Goal: Find specific page/section: Find specific page/section

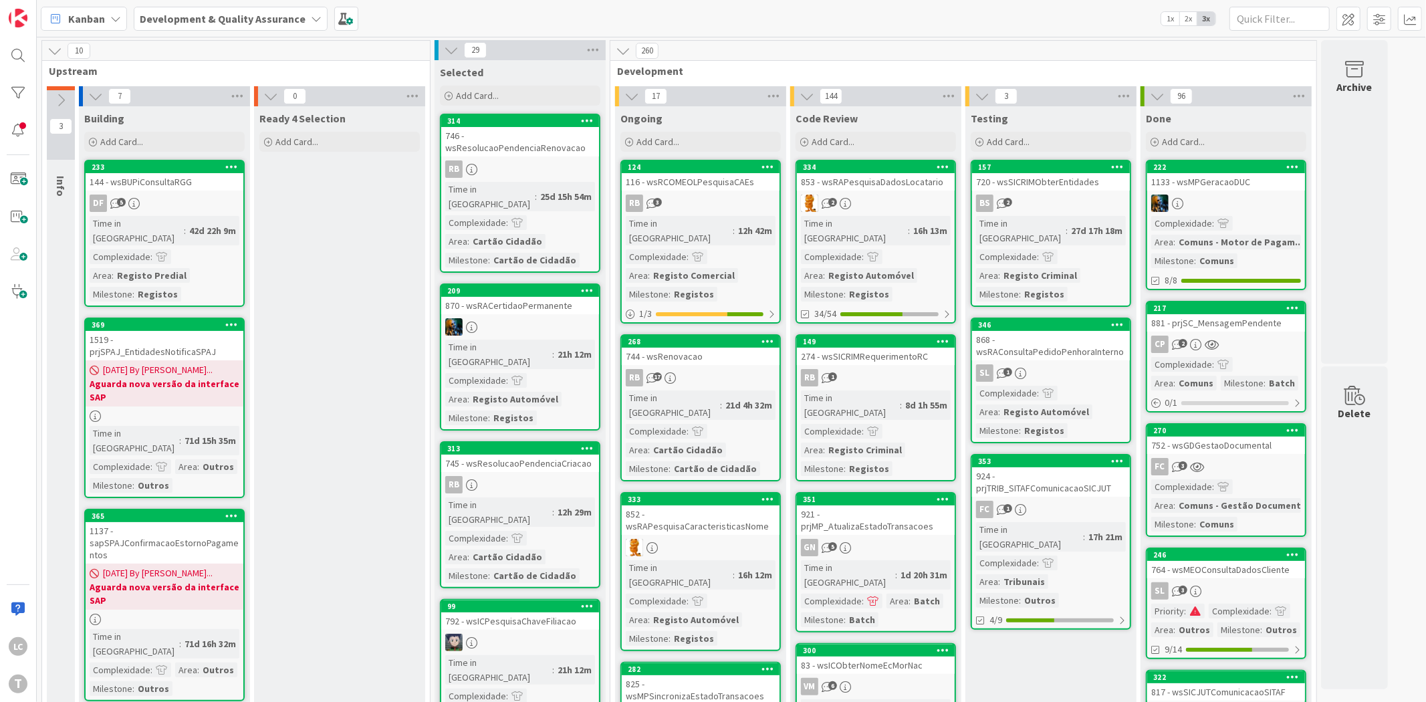
click at [1070, 336] on div "868 - wsRAConsultaPedidoPenhoraInterno" at bounding box center [1051, 345] width 158 height 29
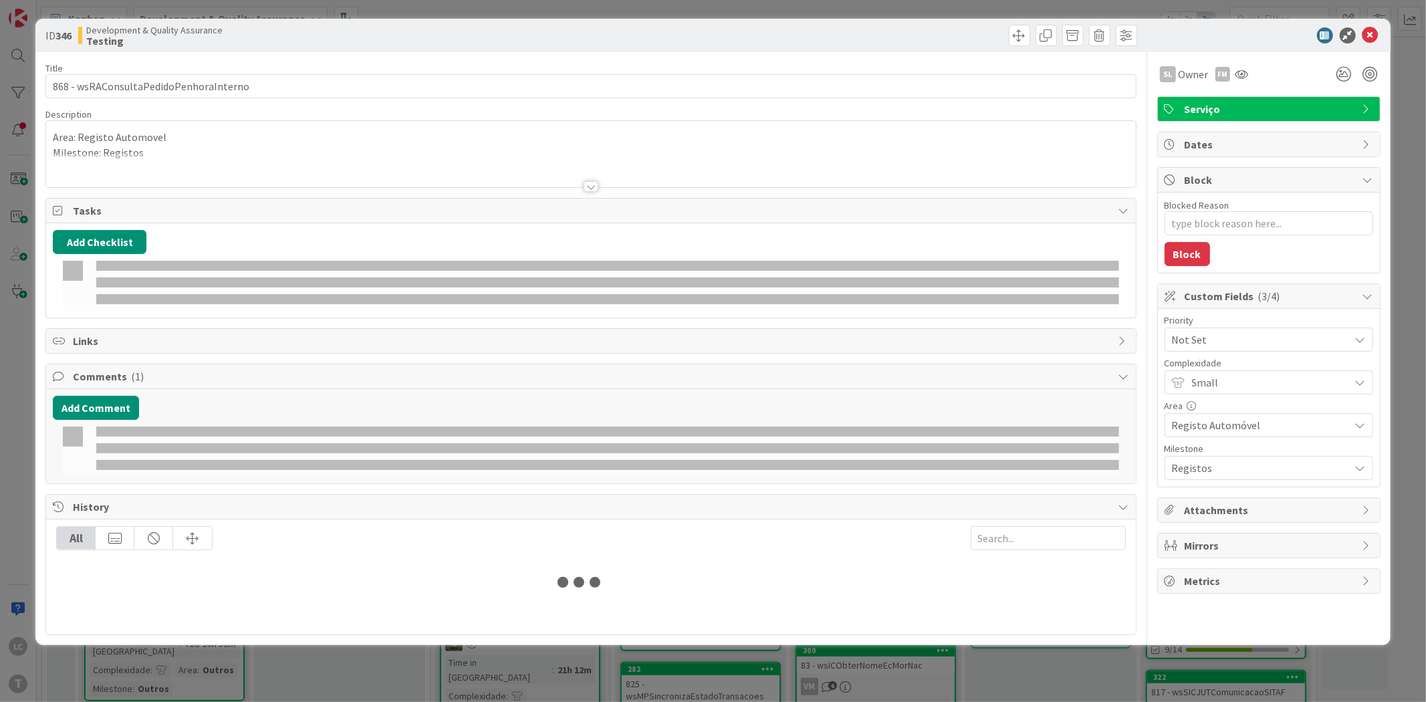
type textarea "x"
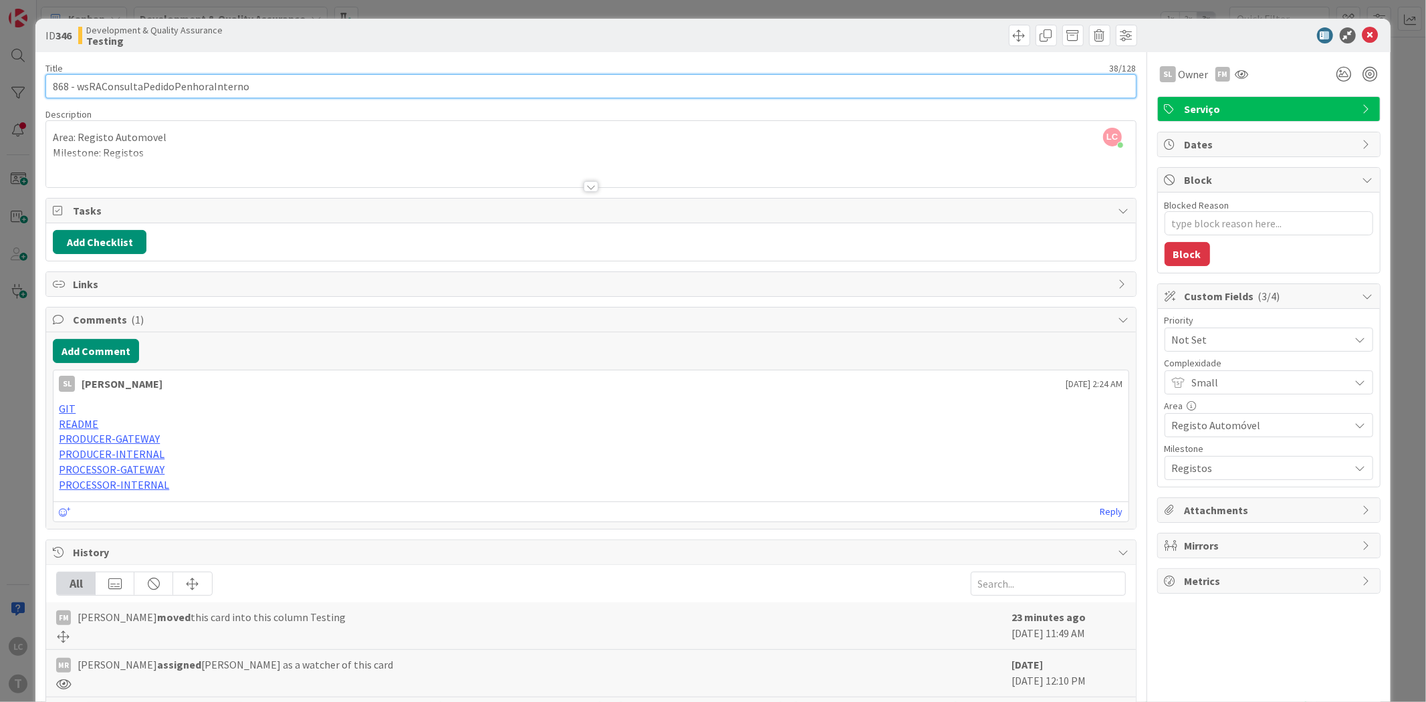
click at [162, 88] on input "868 - wsRAConsultaPedidoPenhoraInterno" at bounding box center [590, 86] width 1090 height 24
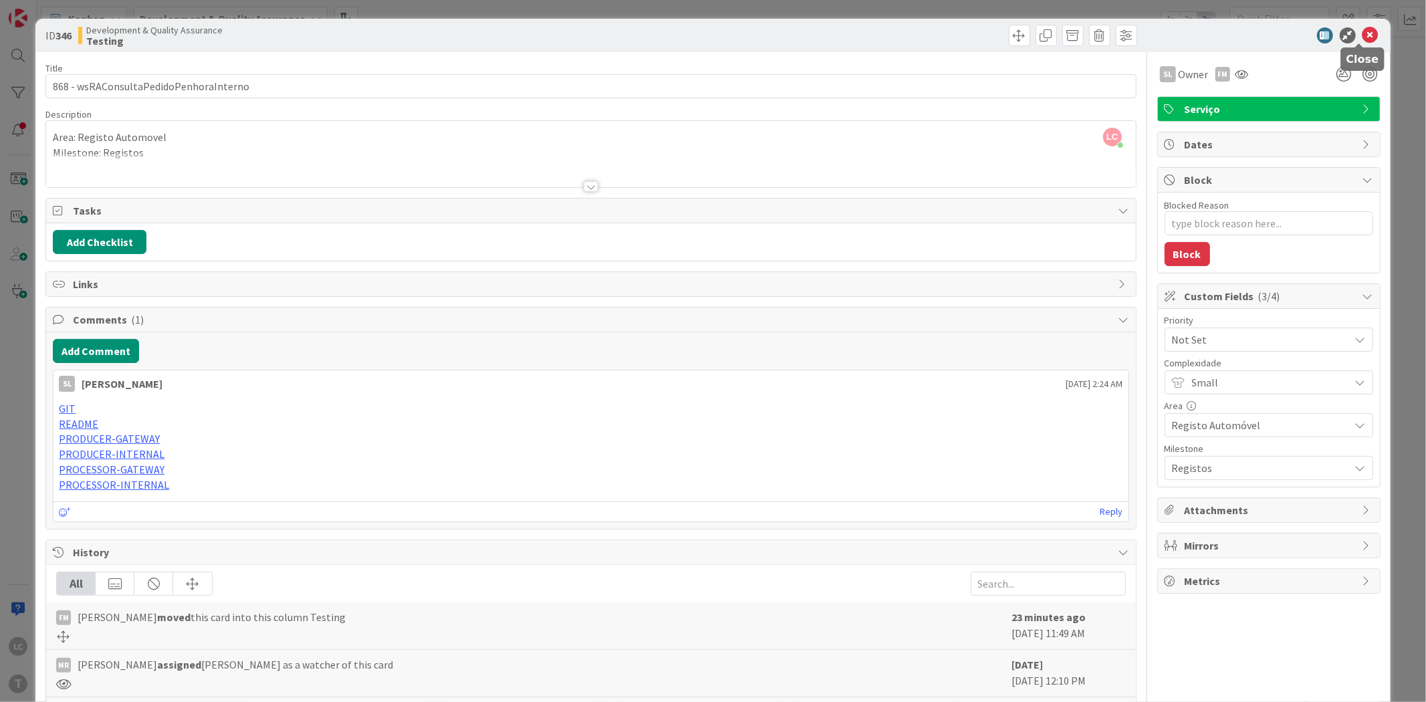
click at [1362, 30] on icon at bounding box center [1370, 35] width 16 height 16
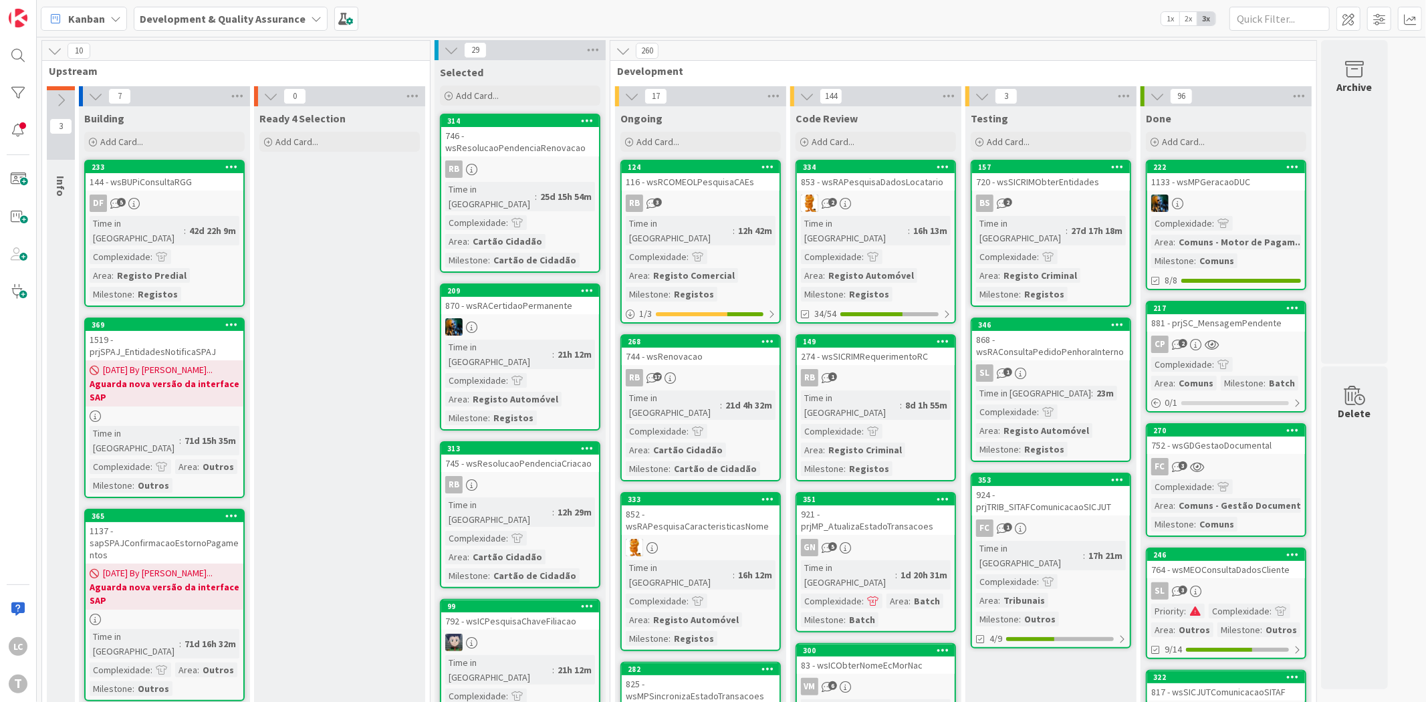
click at [901, 7] on div "Kanban Development & Quality Assurance 1x 2x 3x" at bounding box center [731, 18] width 1389 height 37
